Goal: Information Seeking & Learning: Learn about a topic

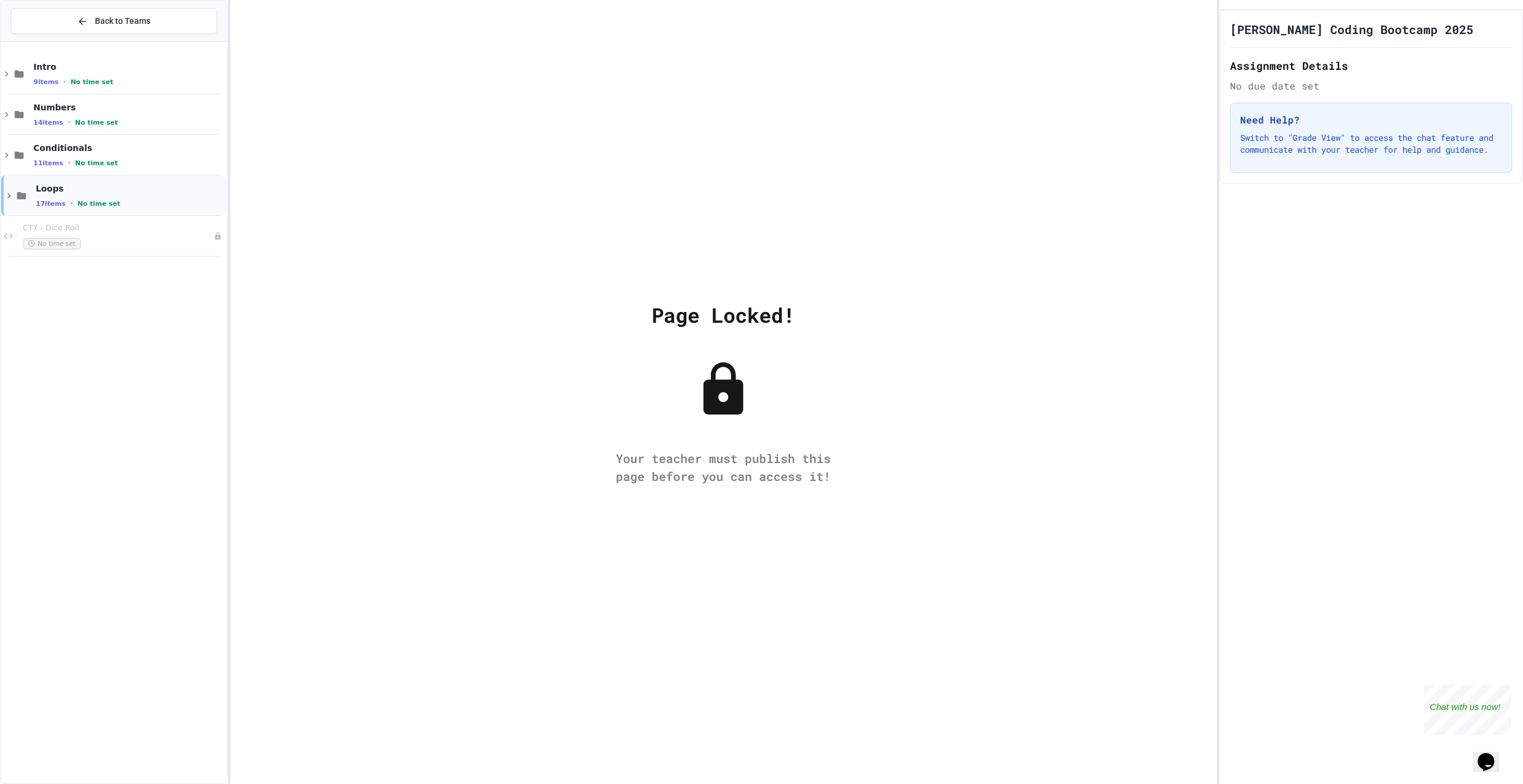
click at [123, 189] on span "Loops" at bounding box center [130, 188] width 189 height 11
click at [117, 20] on span "Back to Teams" at bounding box center [123, 21] width 56 height 13
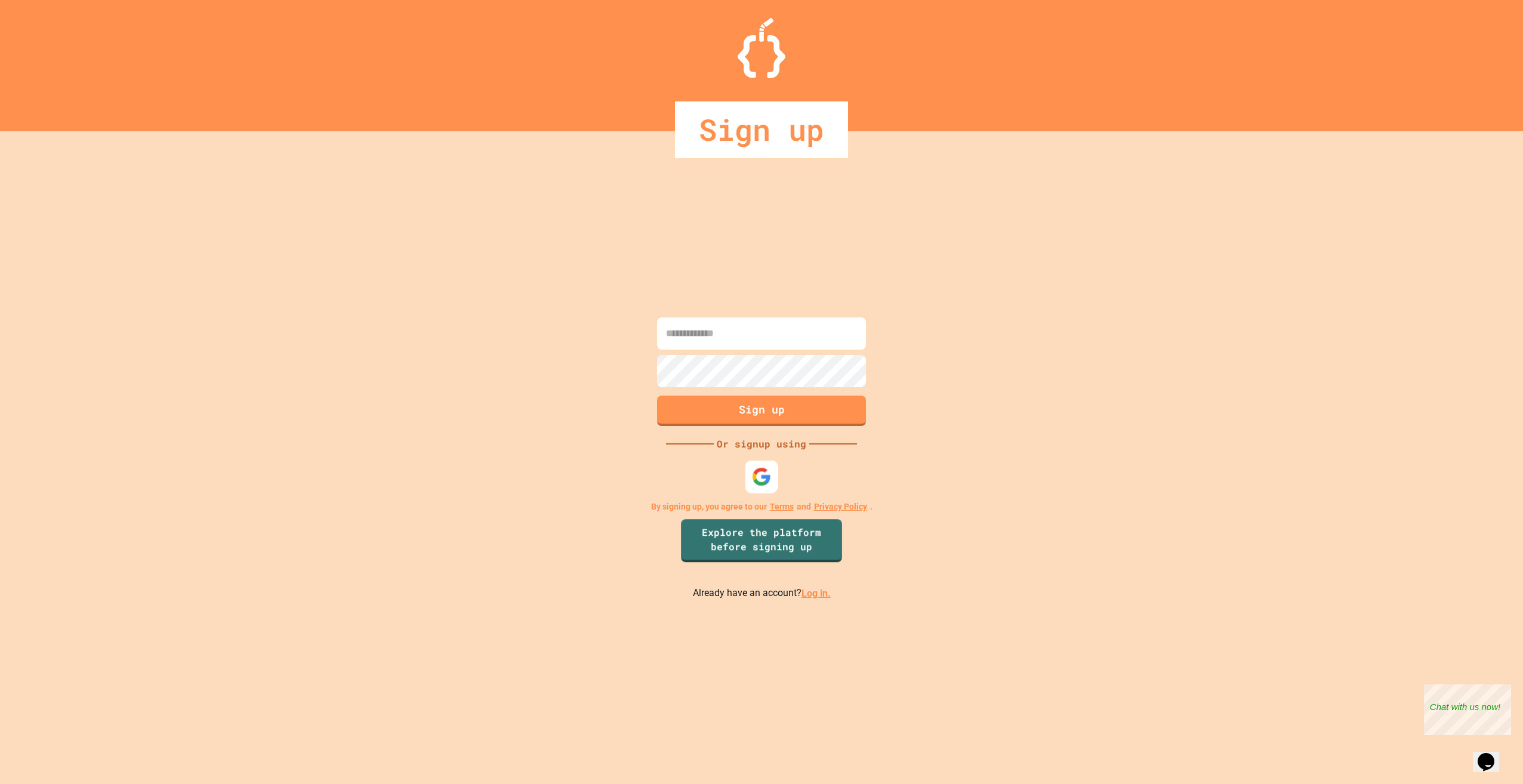
click at [765, 481] on img at bounding box center [762, 477] width 20 height 20
click at [774, 478] on div at bounding box center [762, 477] width 33 height 33
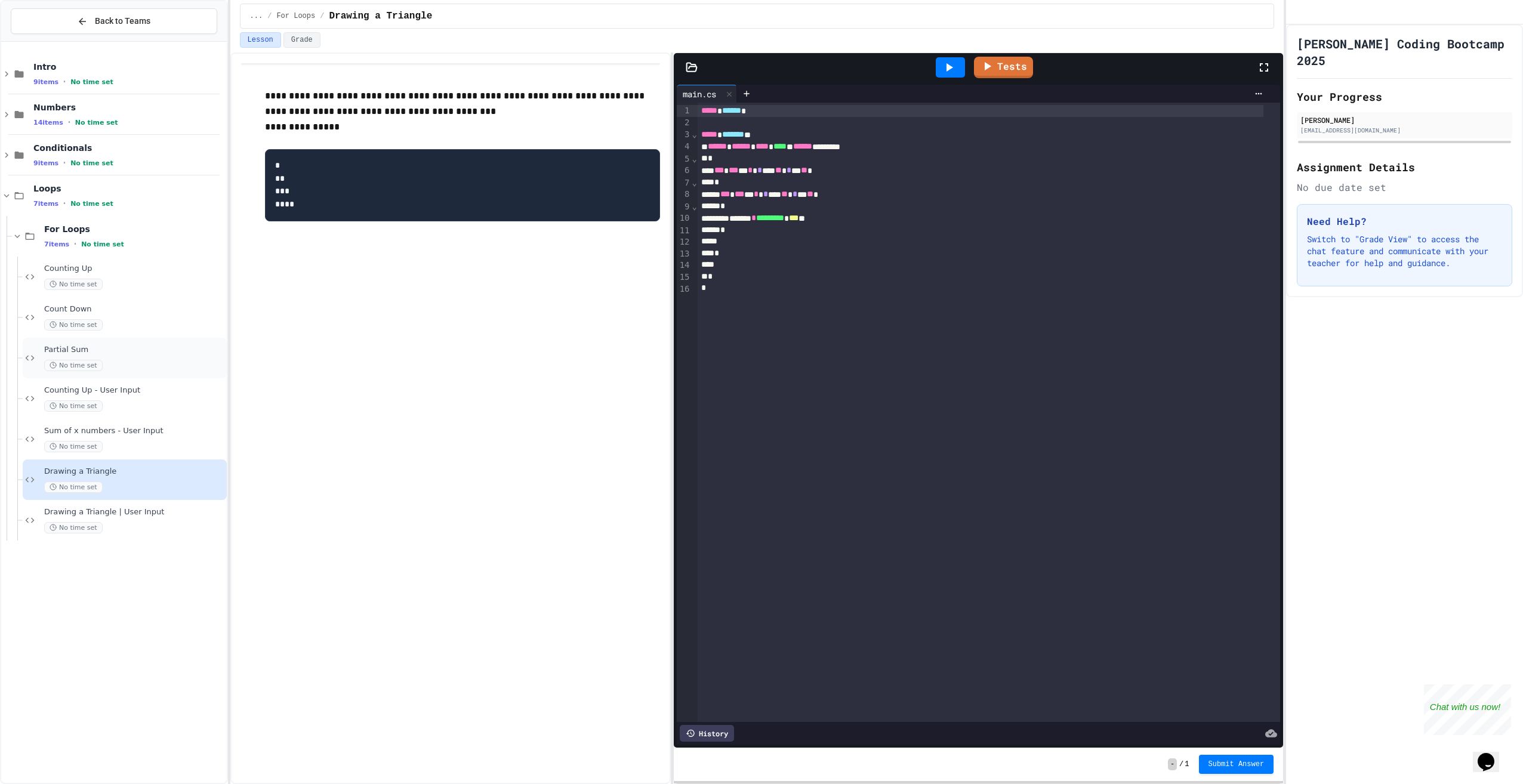
click at [120, 361] on div "No time set" at bounding box center [135, 365] width 181 height 11
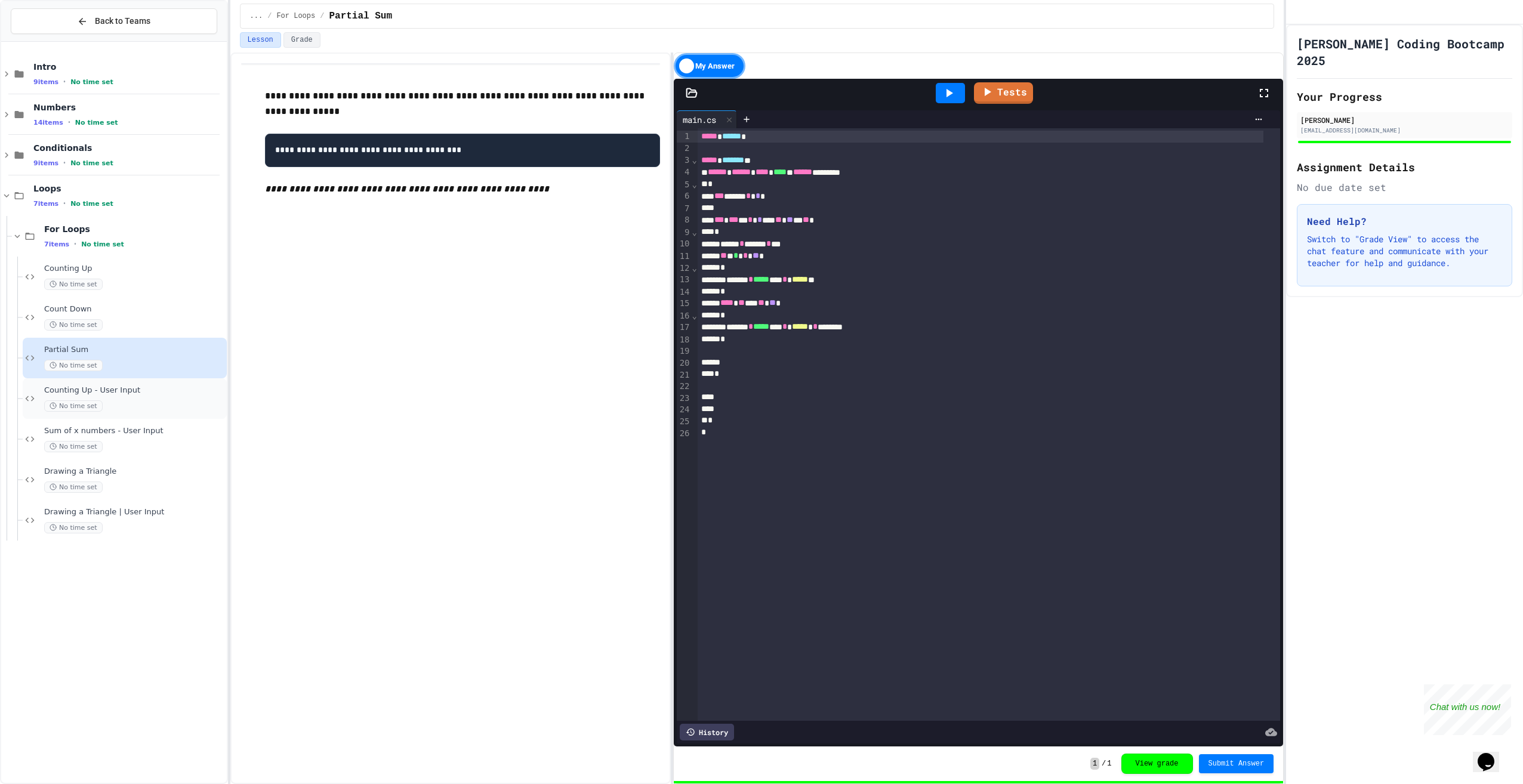
click at [163, 414] on div "Counting Up - User Input No time set" at bounding box center [124, 399] width 204 height 41
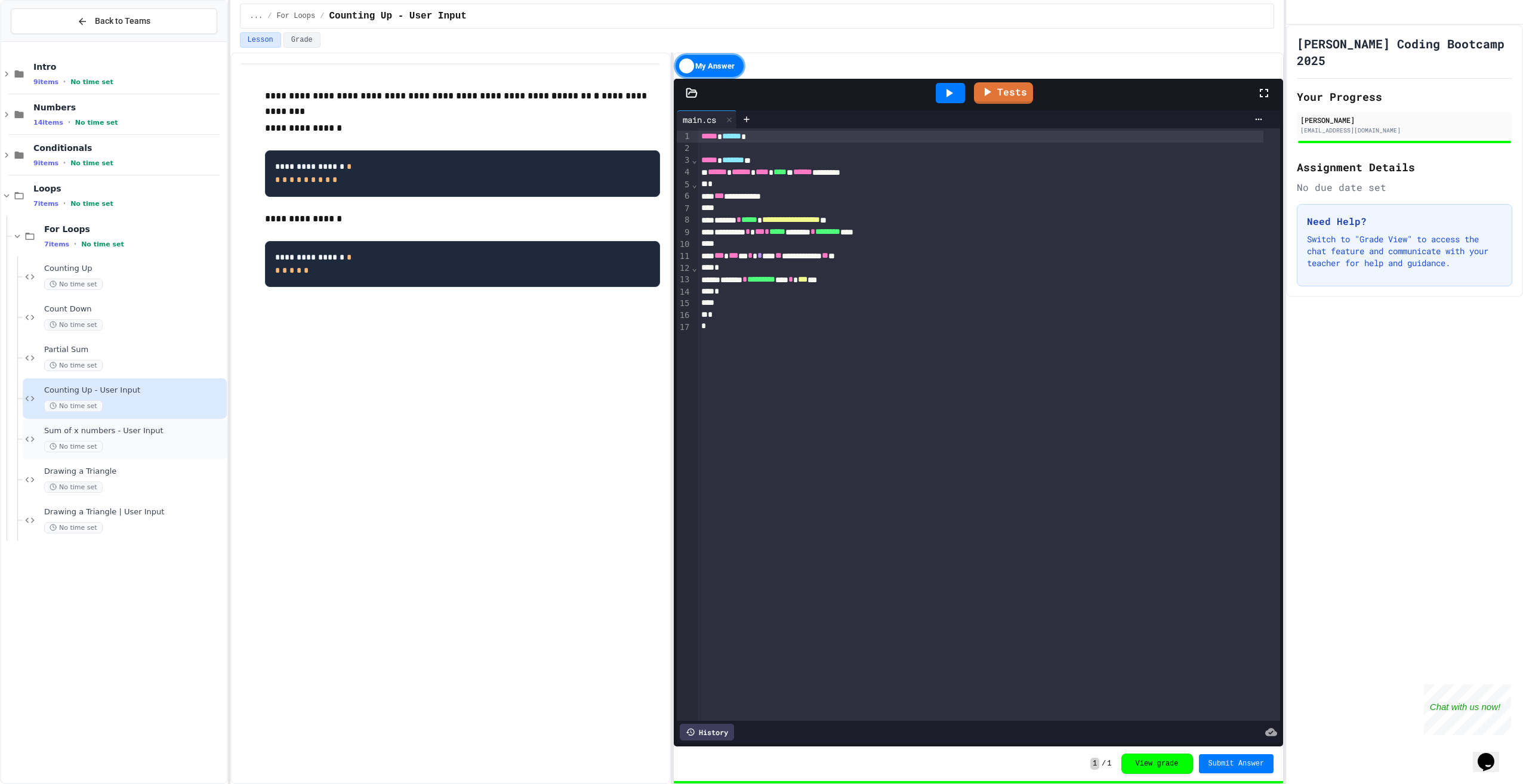
click at [172, 440] on div "Sum of x numbers - User Input No time set" at bounding box center [135, 439] width 181 height 26
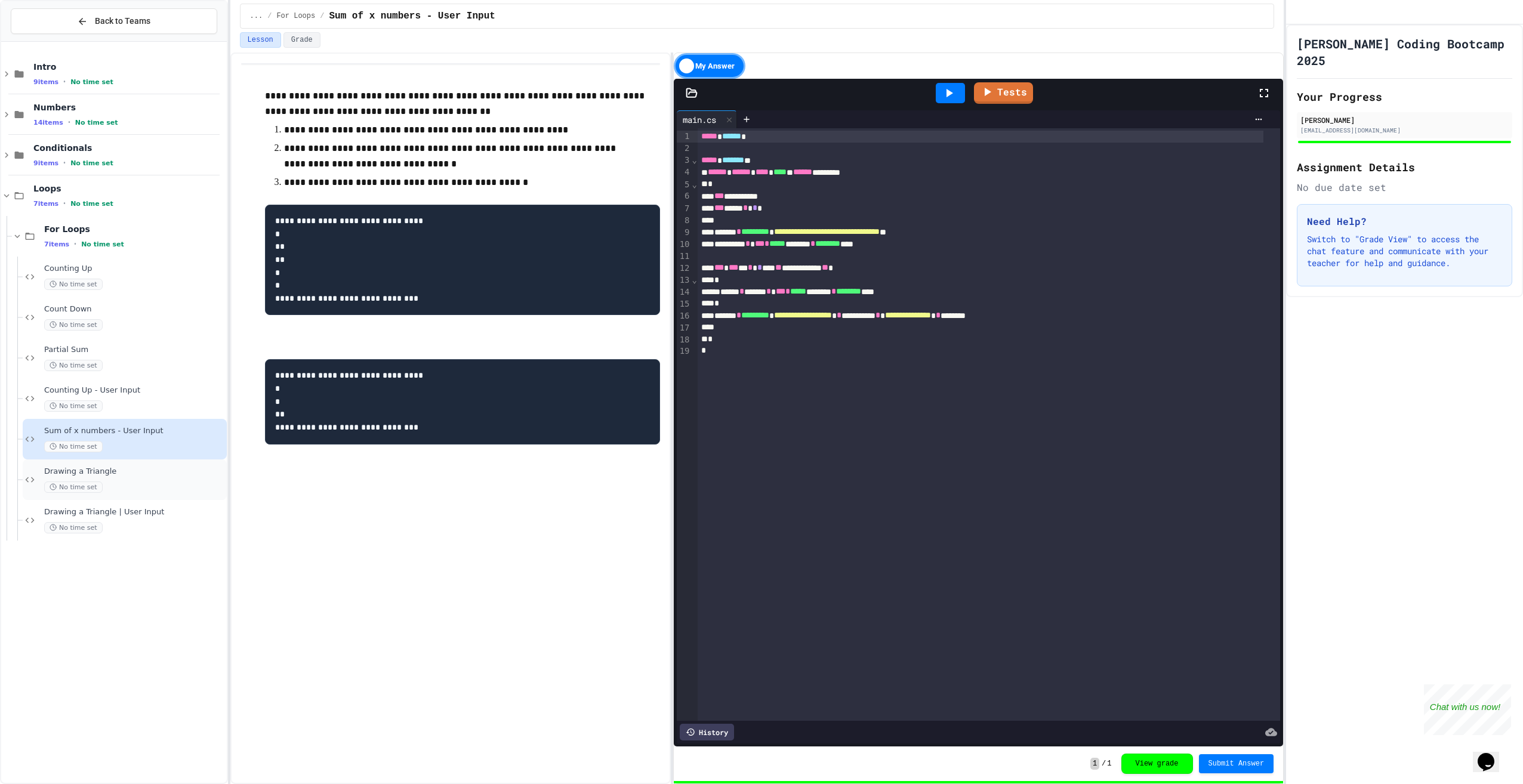
click at [154, 472] on span "Drawing a Triangle" at bounding box center [135, 471] width 181 height 10
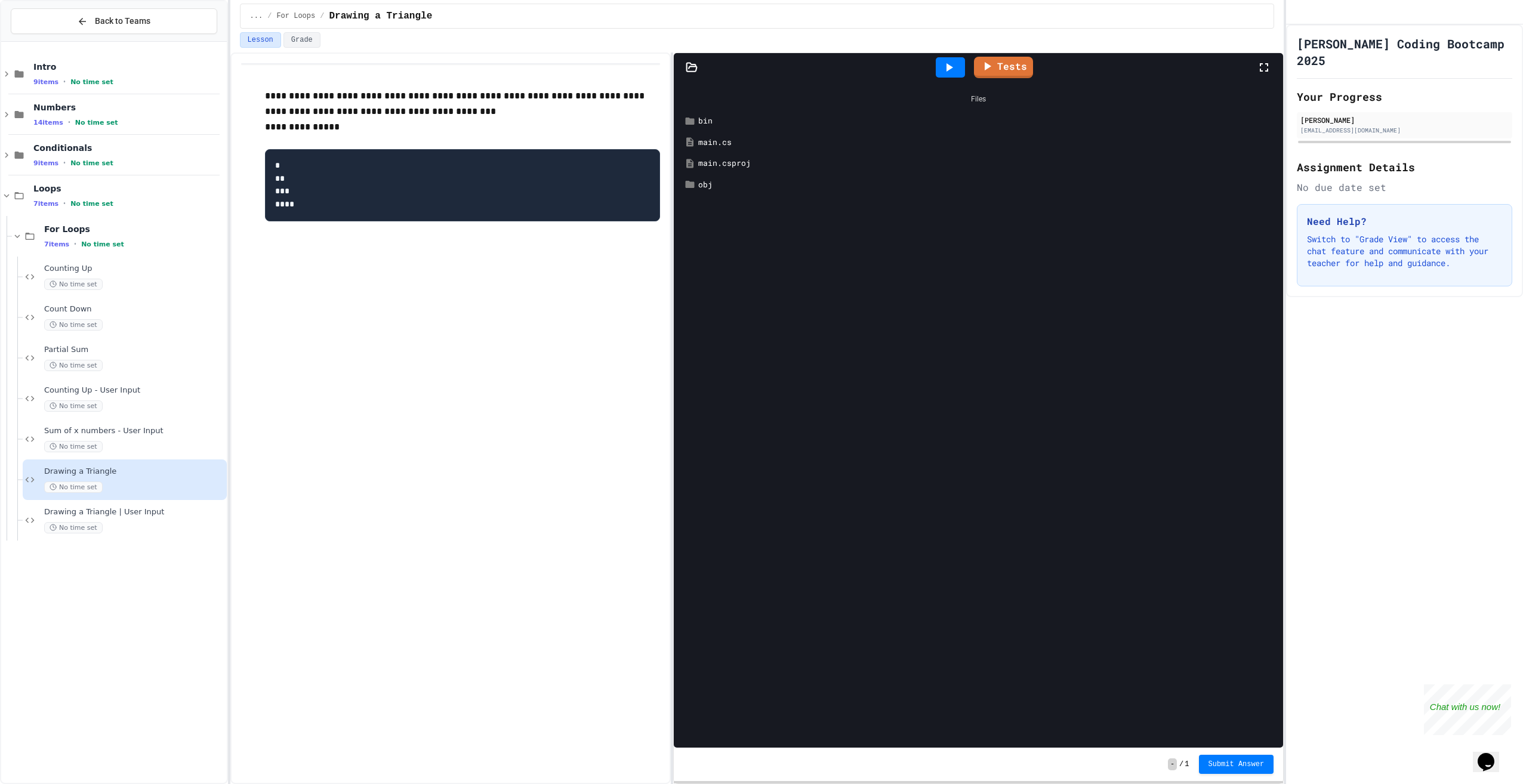
click at [729, 140] on div "main.cs" at bounding box center [987, 143] width 578 height 12
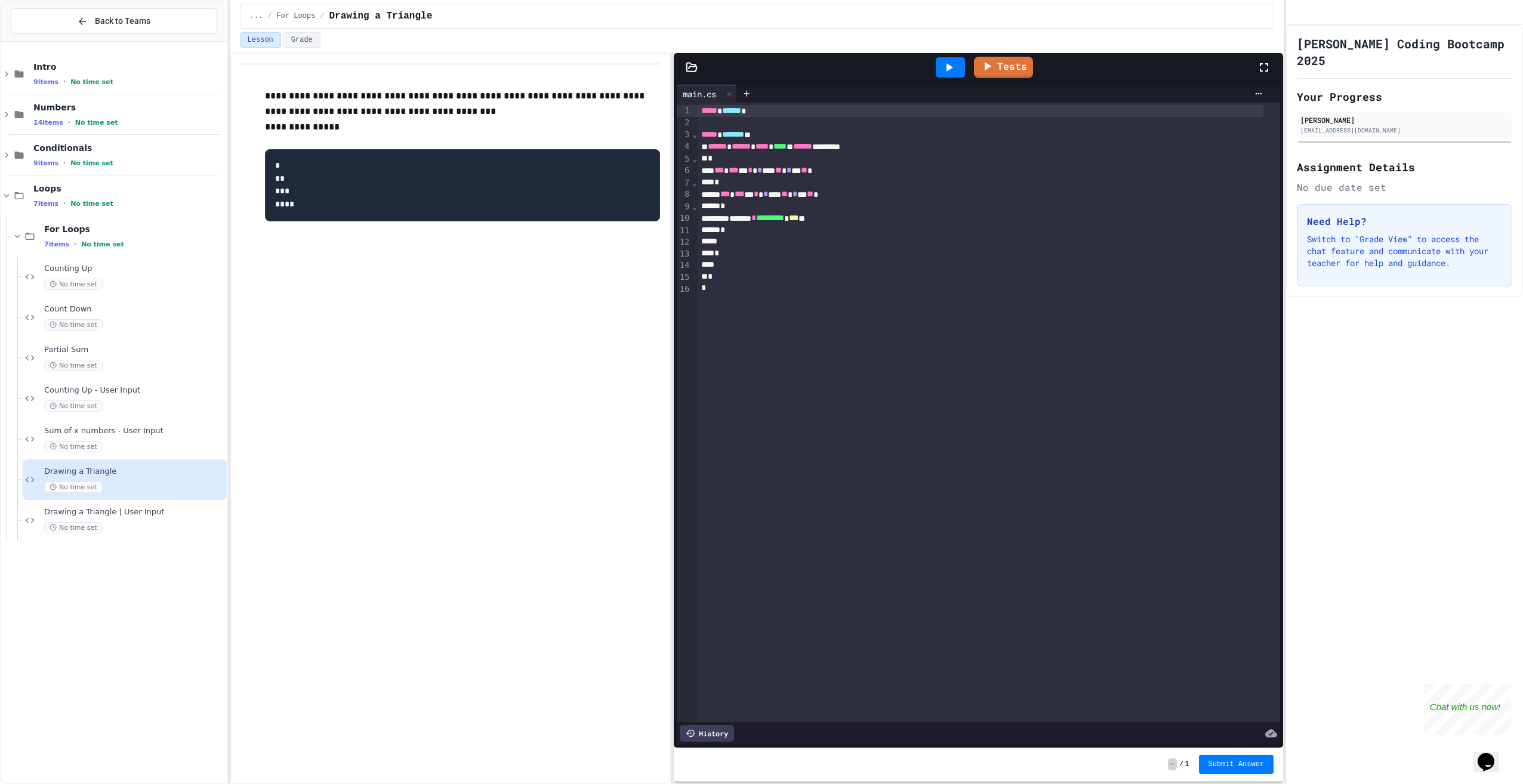
click at [947, 69] on icon at bounding box center [949, 67] width 14 height 14
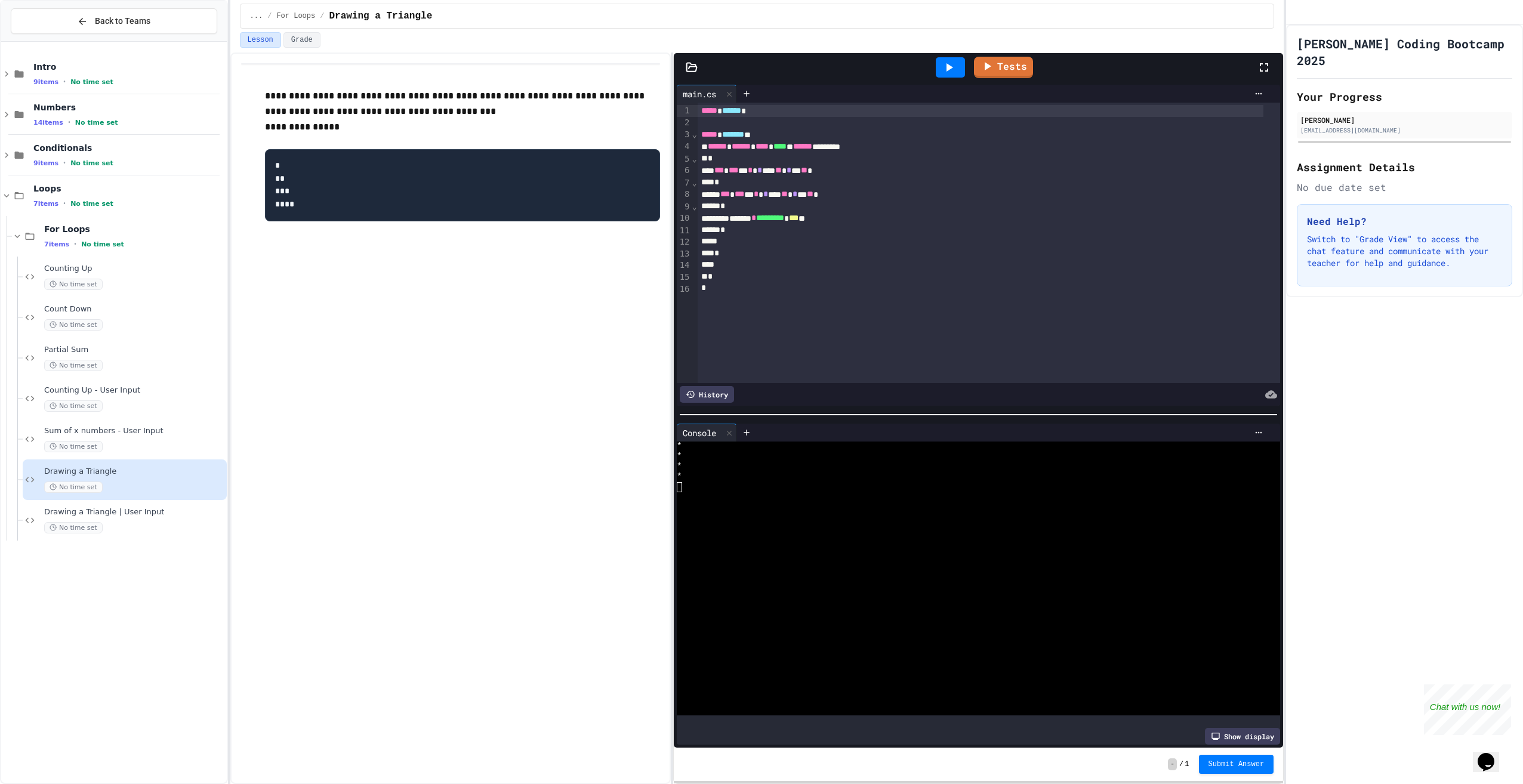
click at [867, 316] on div "***** ****** * ***** ******* * ****** ****** **** **** * ****** ******** * *** …" at bounding box center [989, 242] width 582 height 281
click at [731, 429] on icon at bounding box center [729, 433] width 8 height 8
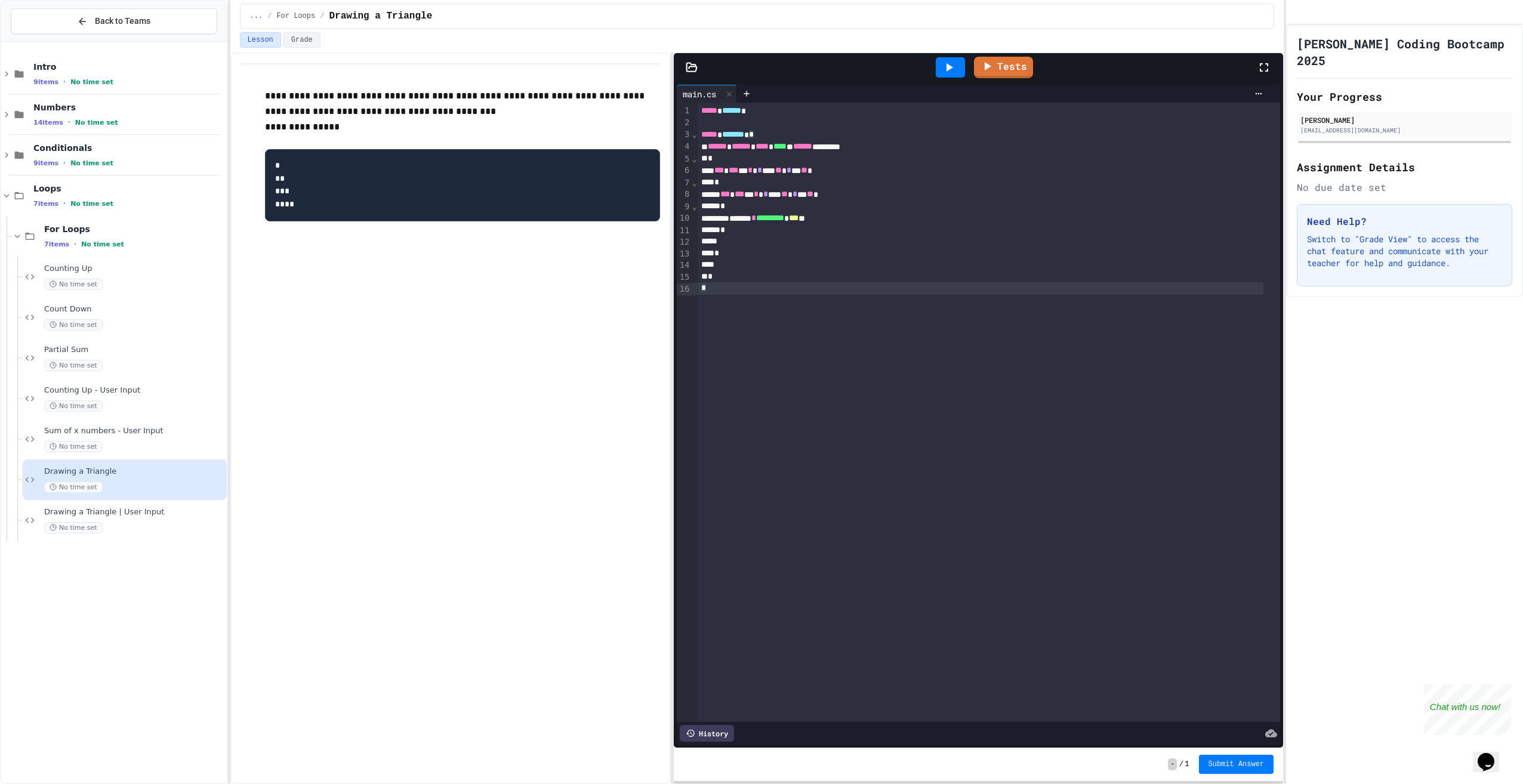
click at [710, 282] on div "*" at bounding box center [980, 277] width 566 height 12
click at [725, 252] on div "*" at bounding box center [980, 254] width 566 height 12
click at [729, 231] on div "*" at bounding box center [980, 231] width 566 height 12
click at [758, 273] on div "*" at bounding box center [980, 278] width 566 height 12
click at [588, 397] on div "**********" at bounding box center [450, 418] width 440 height 731
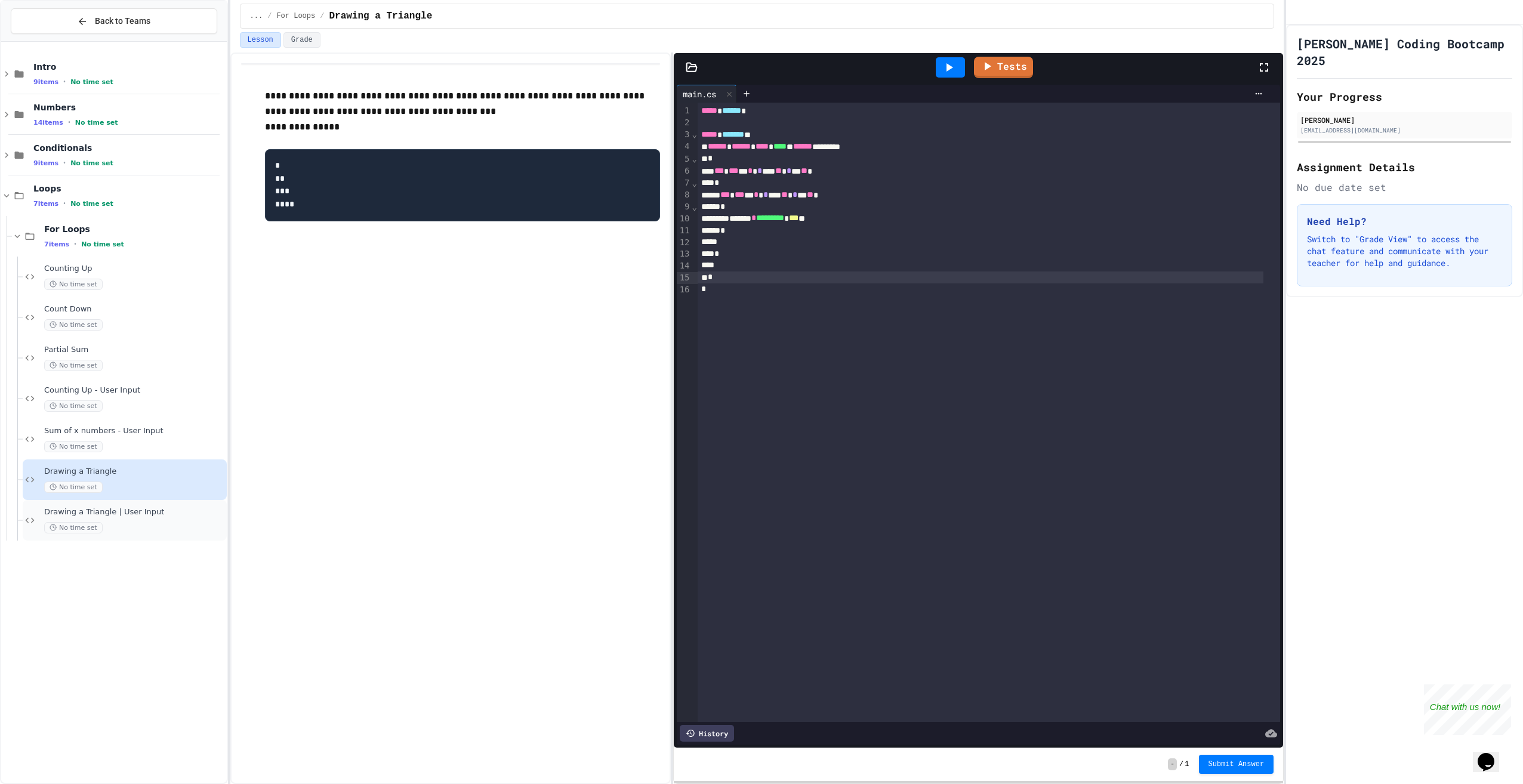
click at [138, 532] on div "No time set" at bounding box center [135, 527] width 181 height 11
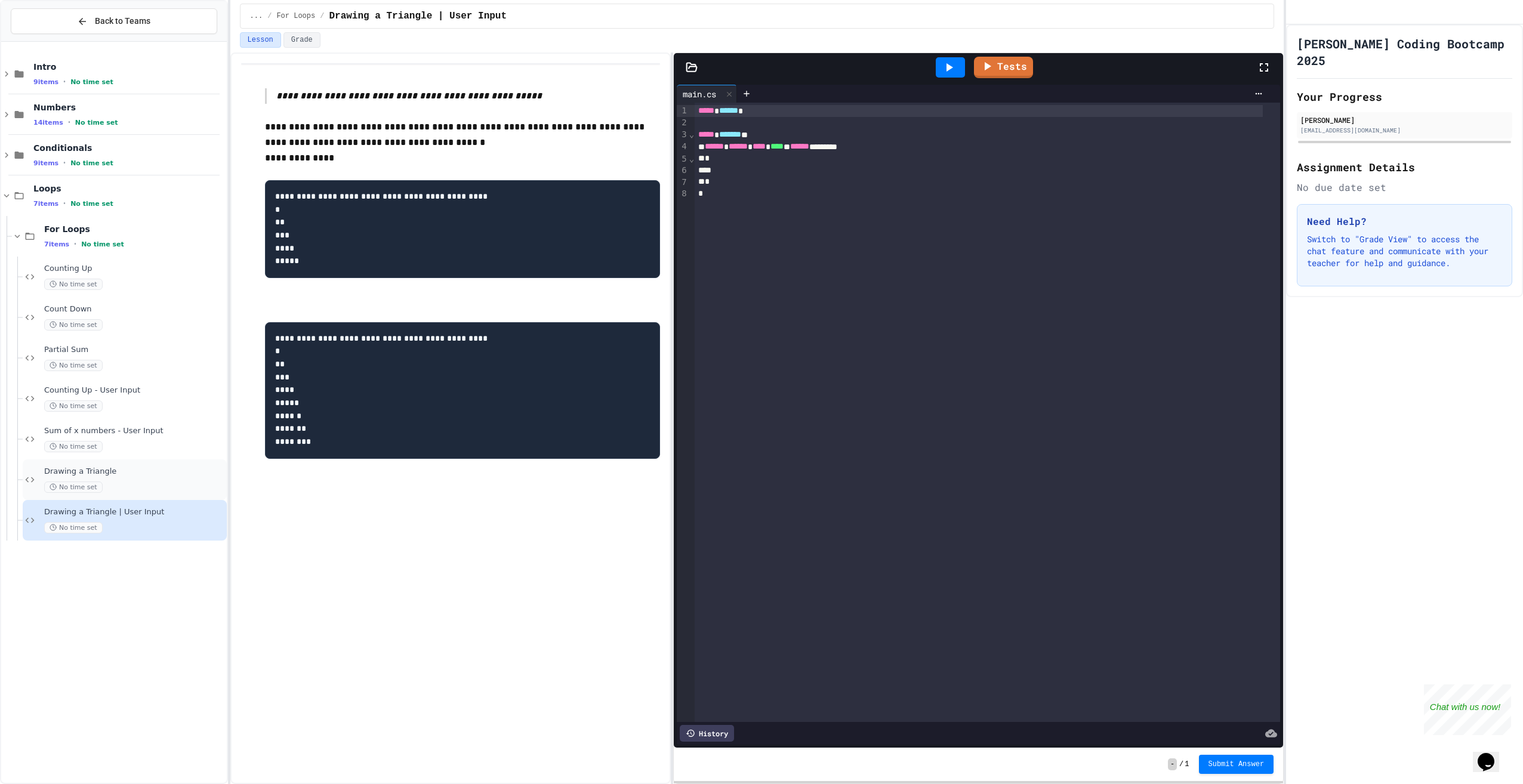
click at [166, 482] on div "No time set" at bounding box center [135, 487] width 181 height 11
